Goal: Task Accomplishment & Management: Manage account settings

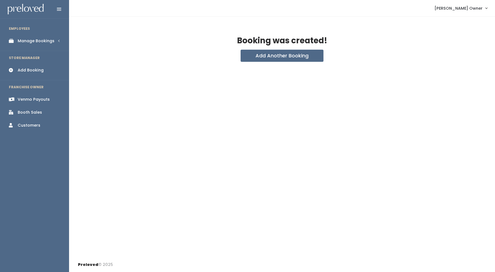
click at [25, 99] on div "Venmo Payouts" at bounding box center [34, 100] width 32 height 6
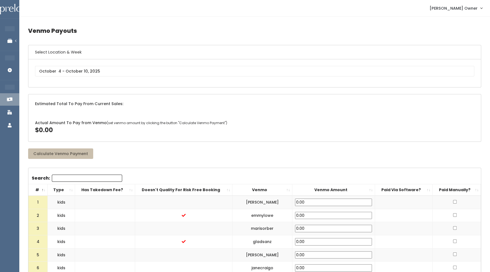
click at [60, 76] on div "[PERSON_NAME]" at bounding box center [255, 73] width 440 height 15
click at [59, 74] on input "text" at bounding box center [255, 71] width 440 height 10
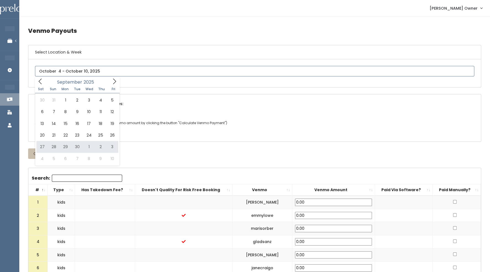
type input "September 27 to October 3"
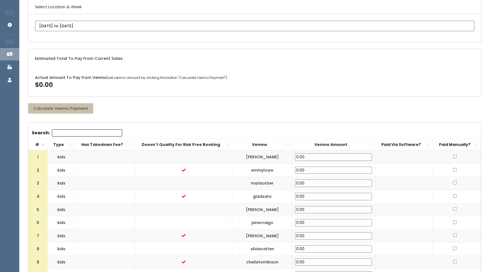
scroll to position [48, 0]
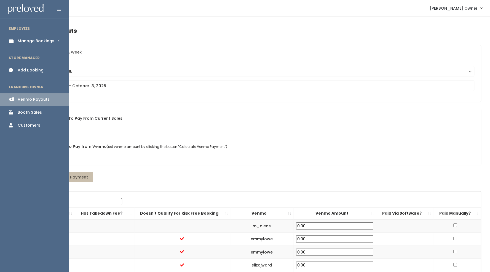
click at [23, 112] on div "Booth Sales" at bounding box center [30, 113] width 24 height 6
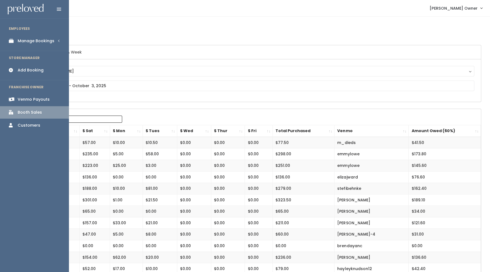
click at [28, 38] on div "Manage Bookings" at bounding box center [36, 41] width 37 height 6
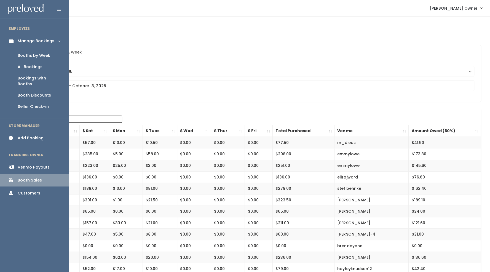
click at [33, 92] on div "Booth Discounts" at bounding box center [34, 95] width 33 height 6
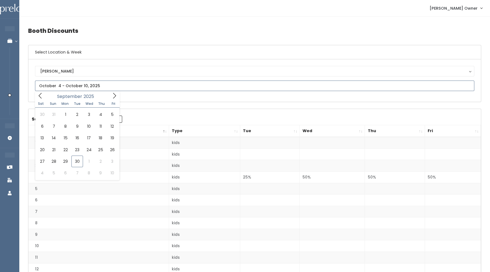
click at [67, 87] on input "text" at bounding box center [255, 86] width 440 height 10
type input "September 27 to October 3"
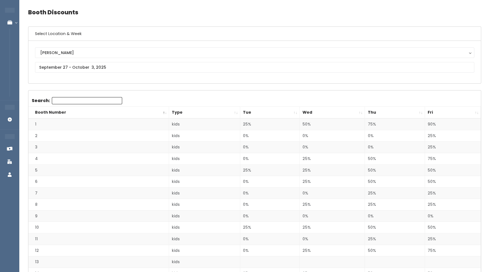
scroll to position [18, 0]
